Goal: Communication & Community: Answer question/provide support

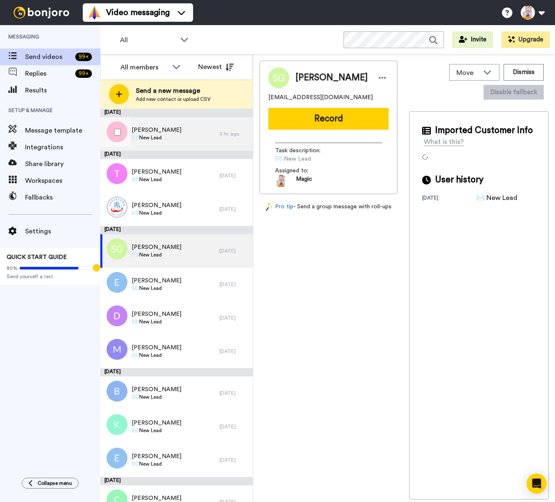
click at [184, 134] on div "Soufi Esmaeilzadeh ✉️ New Lead" at bounding box center [159, 133] width 119 height 33
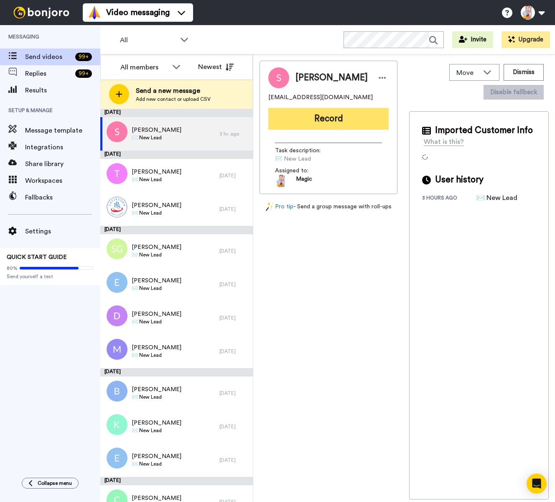
click at [320, 117] on button "Record" at bounding box center [328, 119] width 120 height 22
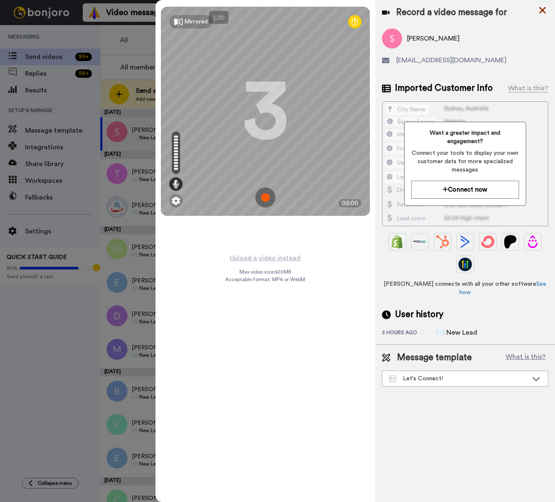
click at [543, 12] on icon at bounding box center [543, 10] width 8 height 10
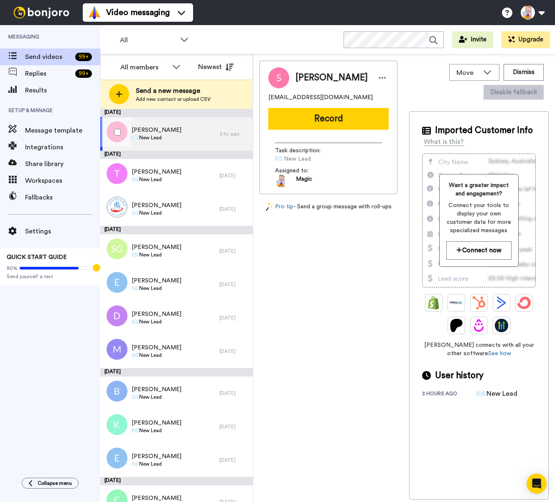
click at [179, 135] on span "✉️ New Lead" at bounding box center [157, 137] width 50 height 7
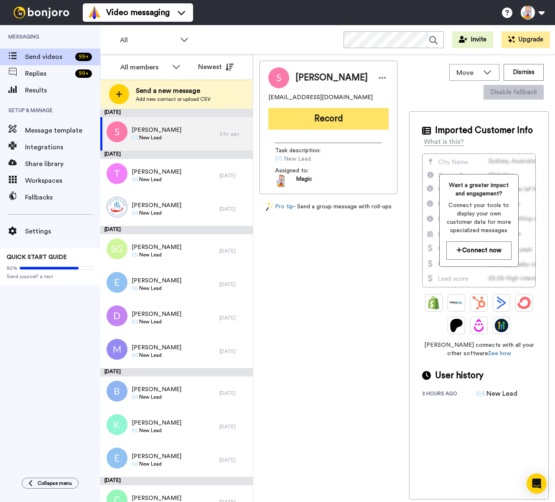
click at [308, 127] on button "Record" at bounding box center [328, 119] width 120 height 22
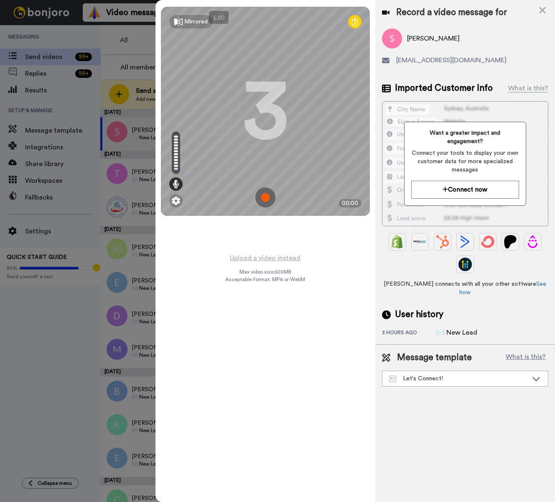
click at [265, 199] on img at bounding box center [265, 197] width 20 height 20
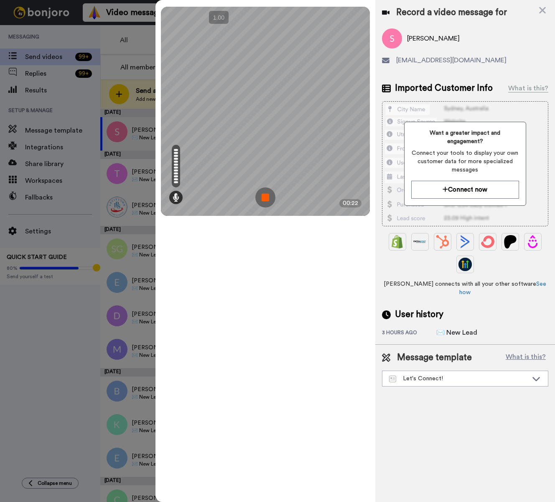
click at [265, 199] on img at bounding box center [265, 197] width 20 height 20
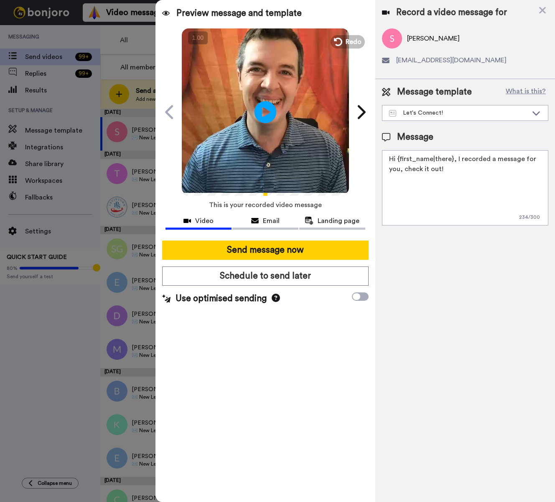
drag, startPoint x: 268, startPoint y: 111, endPoint x: 278, endPoint y: 127, distance: 19.1
click at [268, 111] on icon "Play/Pause" at bounding box center [266, 112] width 22 height 40
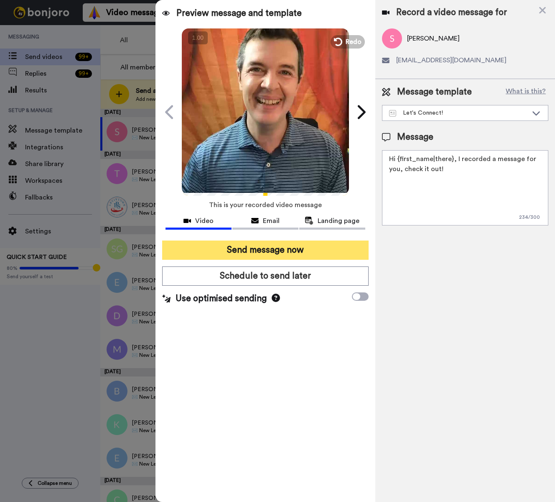
click at [289, 252] on button "Send message now" at bounding box center [265, 249] width 207 height 19
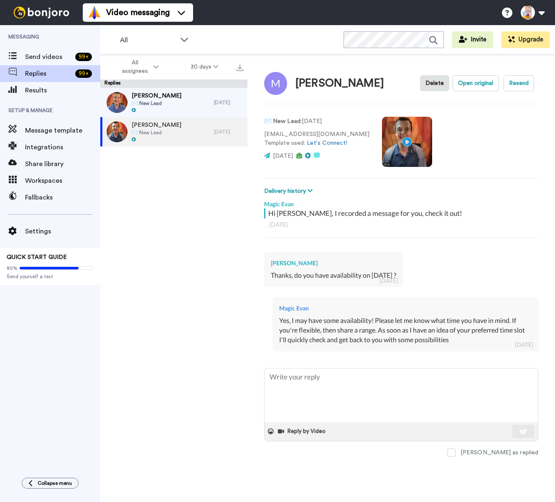
type textarea "x"
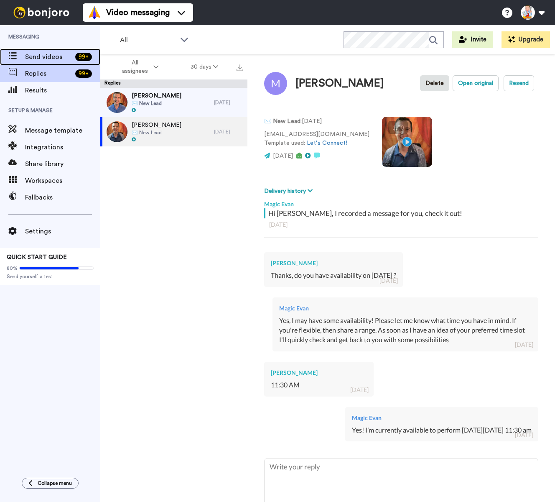
click at [47, 61] on span "Send videos" at bounding box center [48, 57] width 47 height 10
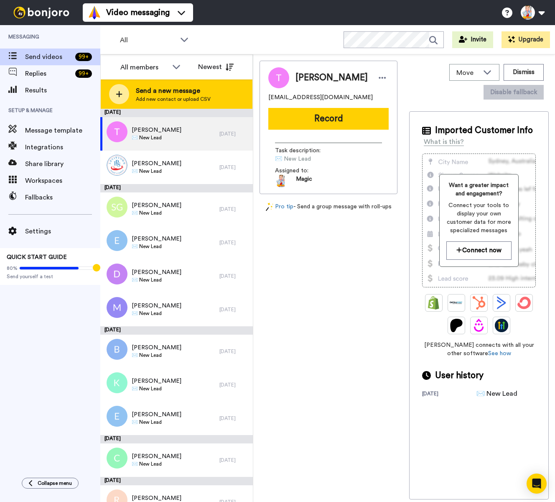
click at [136, 99] on span "Add new contact or upload CSV" at bounding box center [173, 99] width 75 height 7
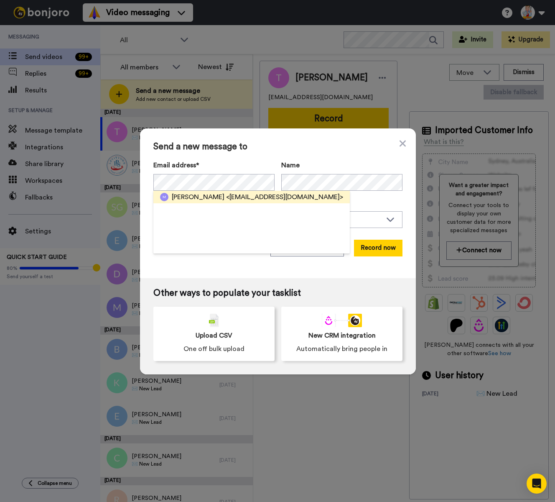
click at [226, 197] on span "<marisajgottlieb@gmail.com>" at bounding box center [284, 197] width 117 height 10
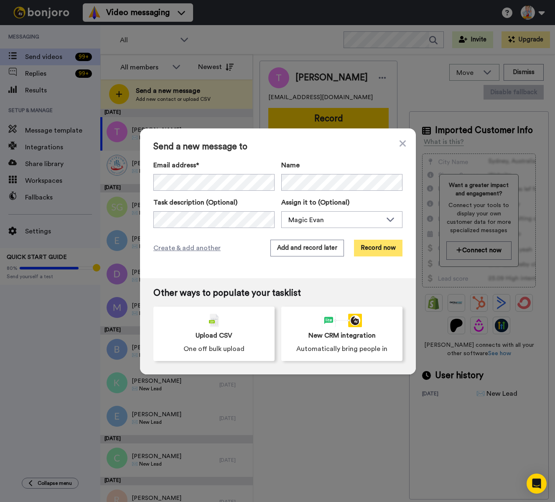
click at [380, 249] on button "Record now" at bounding box center [378, 248] width 49 height 17
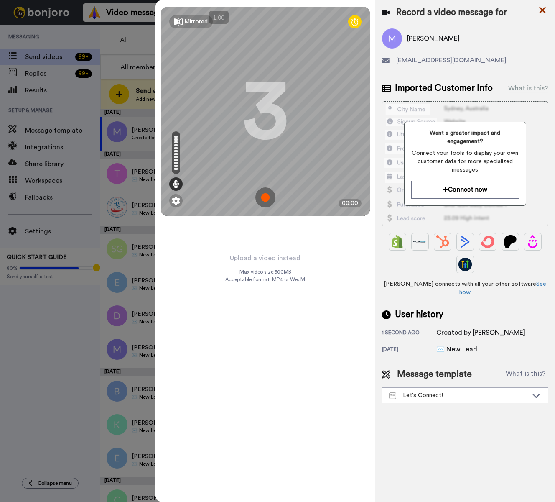
click at [544, 7] on icon at bounding box center [542, 10] width 7 height 7
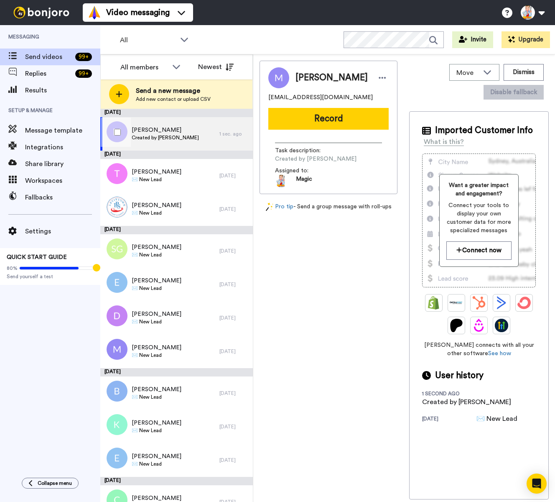
click at [158, 138] on span "Created by Magic Evan" at bounding box center [165, 137] width 67 height 7
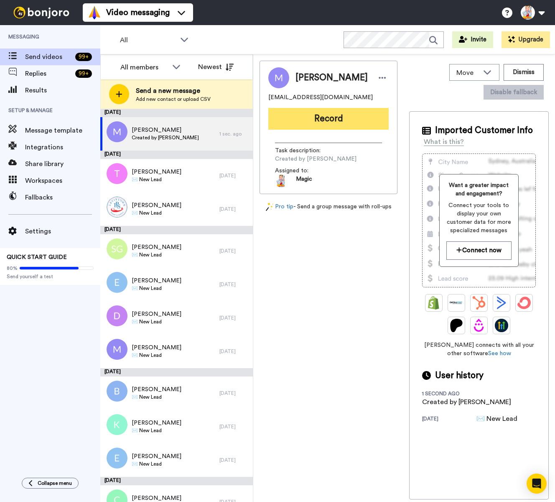
click at [305, 119] on button "Record" at bounding box center [328, 119] width 120 height 22
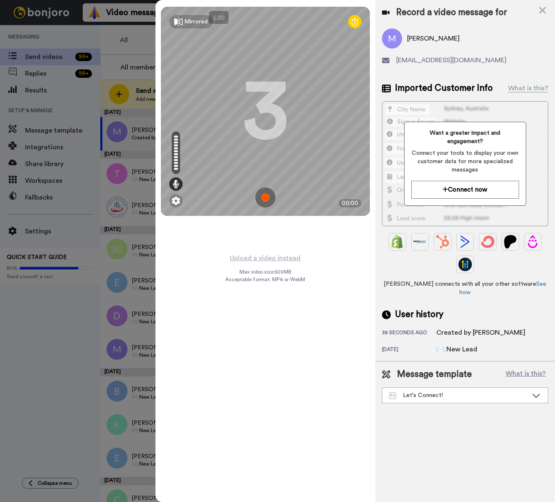
click at [268, 198] on img at bounding box center [265, 197] width 20 height 20
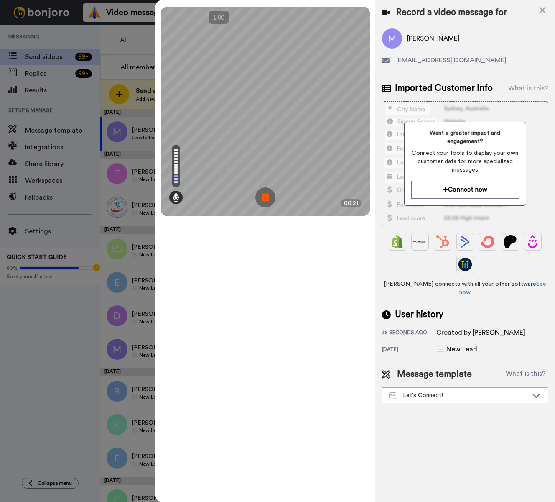
click at [268, 198] on img at bounding box center [265, 197] width 20 height 20
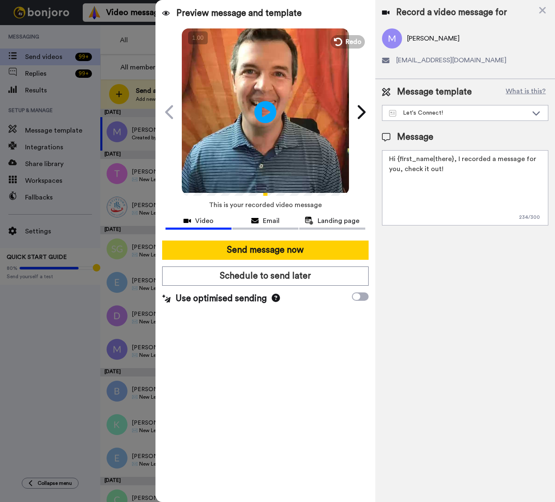
click at [267, 107] on icon at bounding box center [266, 112] width 22 height 22
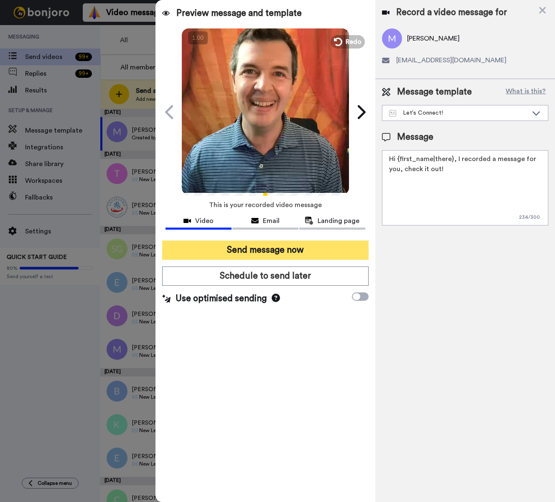
click at [326, 249] on button "Send message now" at bounding box center [265, 249] width 207 height 19
